Goal: Information Seeking & Learning: Learn about a topic

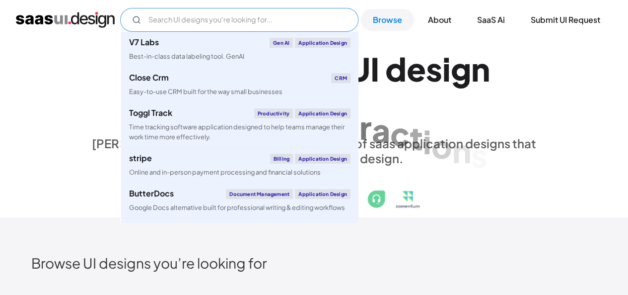
click at [252, 19] on input "Email Form" at bounding box center [239, 20] width 238 height 24
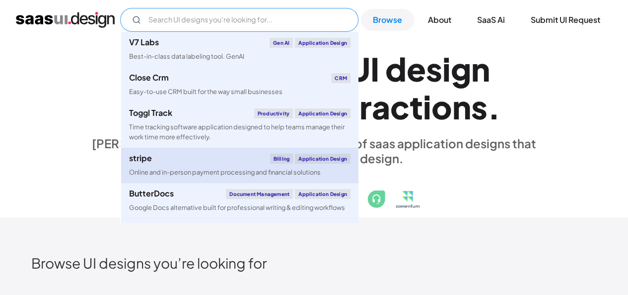
click at [298, 160] on div "Application Design" at bounding box center [323, 159] width 56 height 10
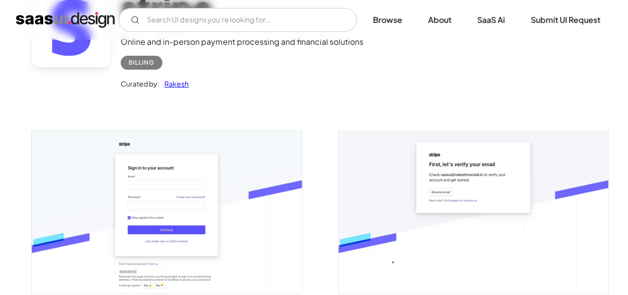
scroll to position [128, 0]
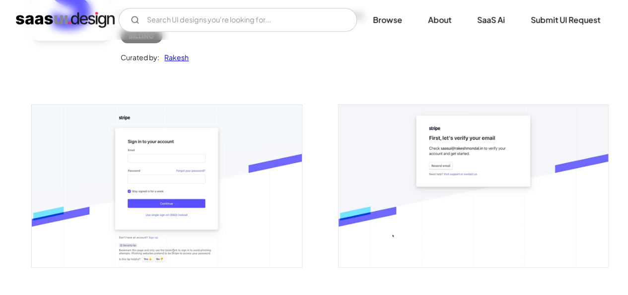
click at [180, 169] on img "open lightbox" at bounding box center [167, 186] width 270 height 162
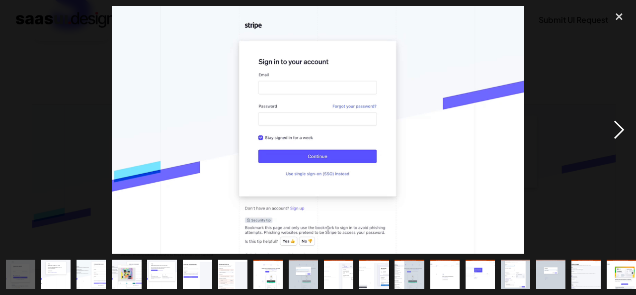
click at [621, 129] on div "next image" at bounding box center [619, 129] width 34 height 247
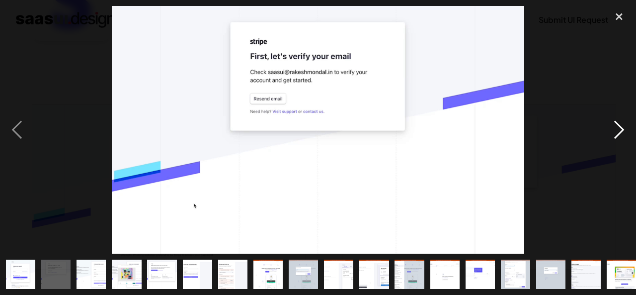
click at [621, 129] on div "next image" at bounding box center [619, 129] width 34 height 247
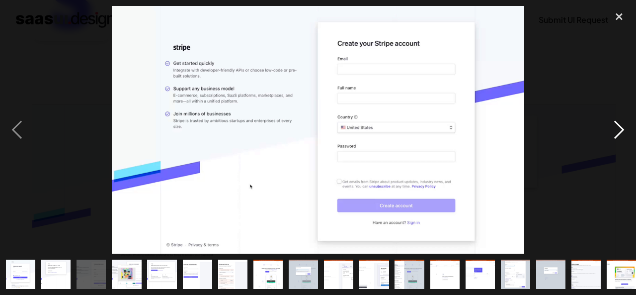
click at [621, 127] on div "next image" at bounding box center [619, 129] width 34 height 247
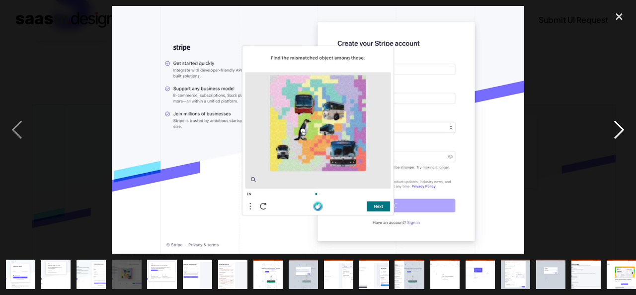
click at [622, 130] on div "next image" at bounding box center [619, 129] width 34 height 247
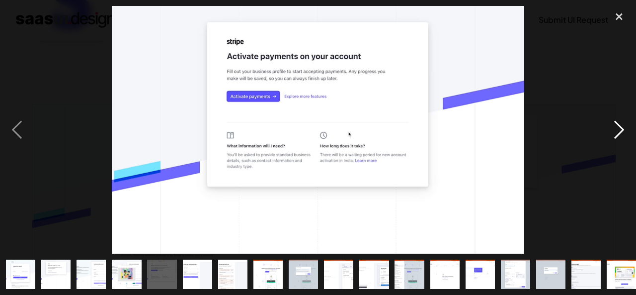
click at [622, 130] on div "next image" at bounding box center [619, 129] width 34 height 247
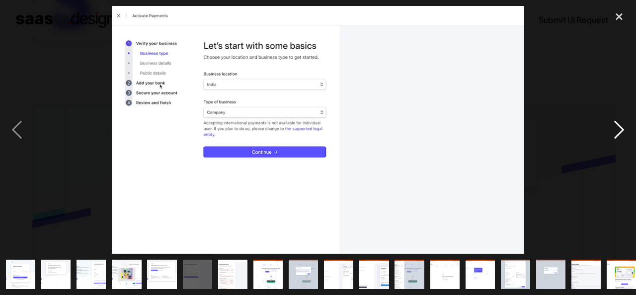
click at [622, 130] on div "next image" at bounding box center [619, 129] width 34 height 247
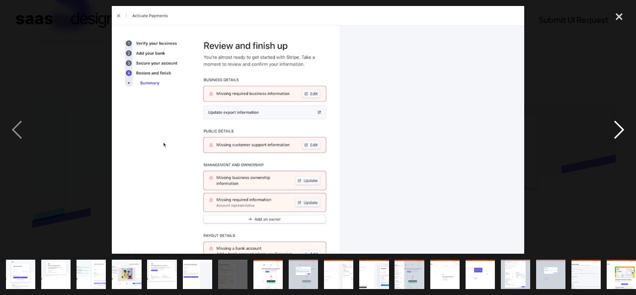
click at [622, 130] on div "next image" at bounding box center [619, 129] width 34 height 247
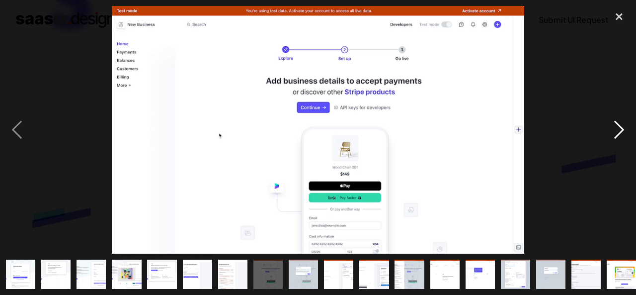
click at [622, 129] on div "next image" at bounding box center [619, 129] width 34 height 247
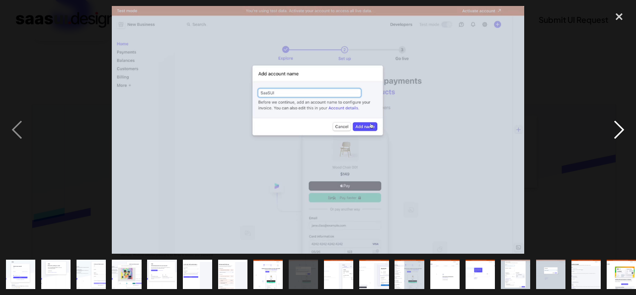
click at [622, 129] on div "next image" at bounding box center [619, 129] width 34 height 247
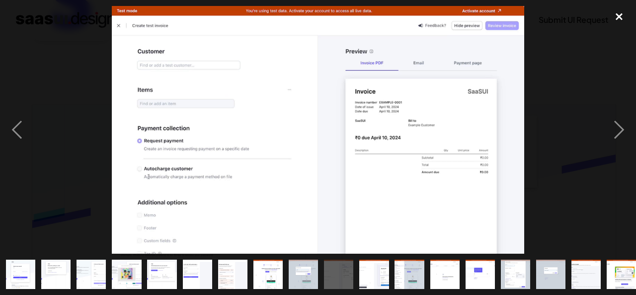
click at [618, 18] on div "close lightbox" at bounding box center [619, 17] width 34 height 22
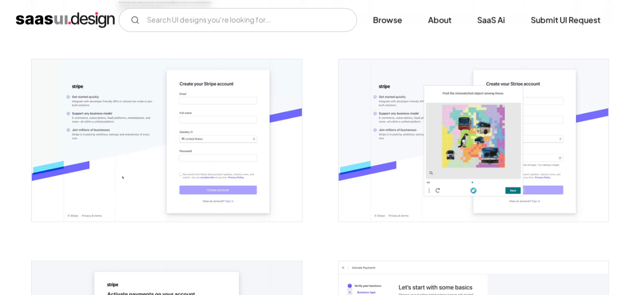
scroll to position [374, 0]
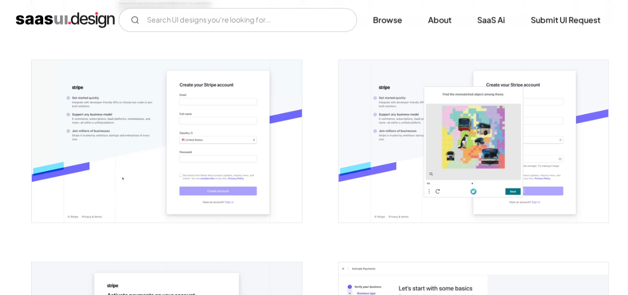
click at [477, 135] on img "open lightbox" at bounding box center [474, 141] width 270 height 162
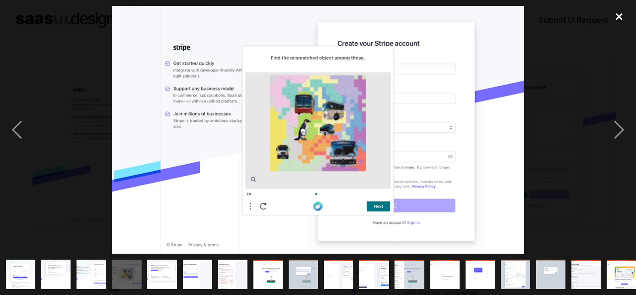
click at [617, 17] on div "close lightbox" at bounding box center [619, 17] width 34 height 22
